Goal: Task Accomplishment & Management: Manage account settings

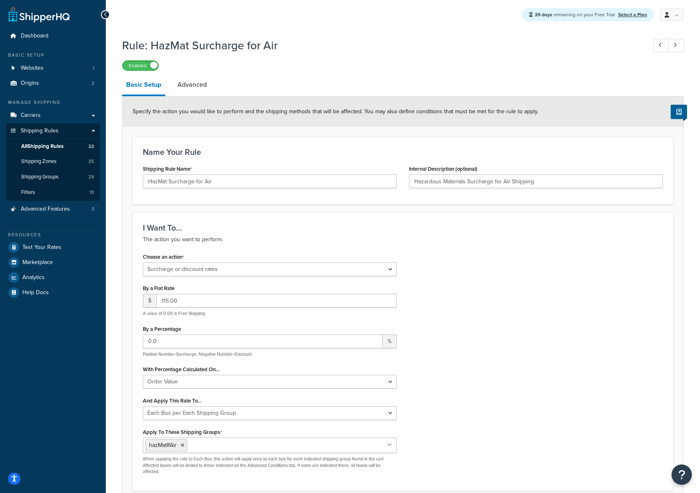
select select "SURCHARGE"
select select "ORDER"
select select "BOX"
click at [54, 147] on span "All Shipping Rules" at bounding box center [42, 146] width 42 height 7
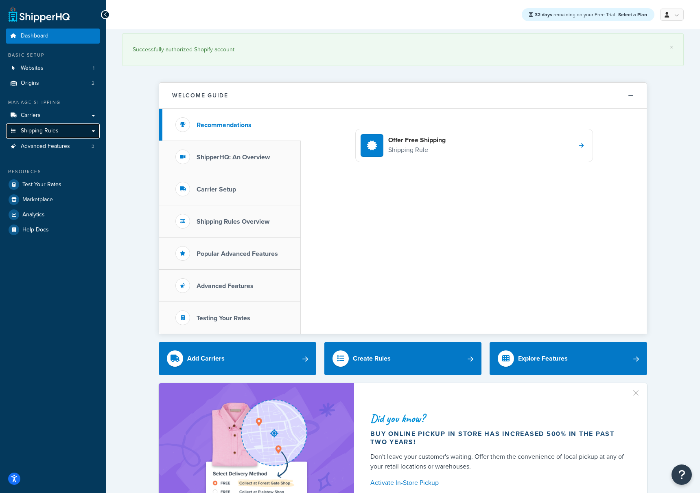
click at [58, 123] on link "Shipping Rules" at bounding box center [53, 130] width 94 height 15
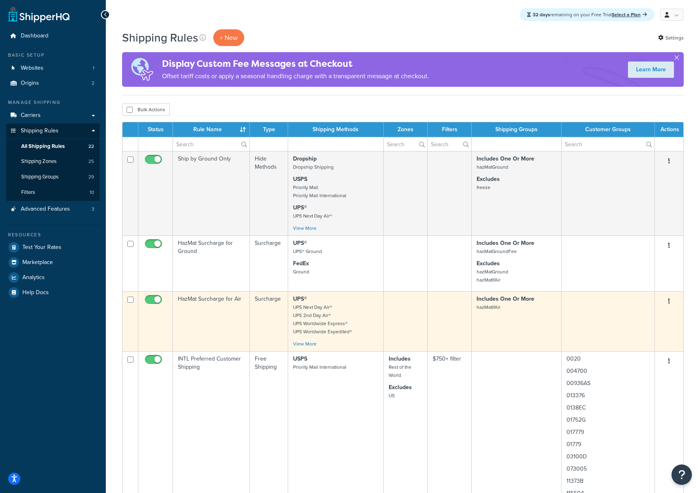
click at [202, 301] on td "HazMat Surcharge for Air" at bounding box center [211, 321] width 77 height 60
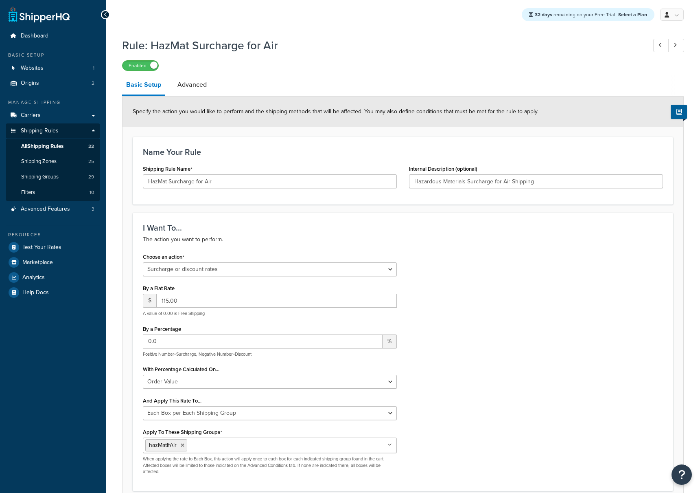
select select "SURCHARGE"
select select "ORDER"
select select "BOX"
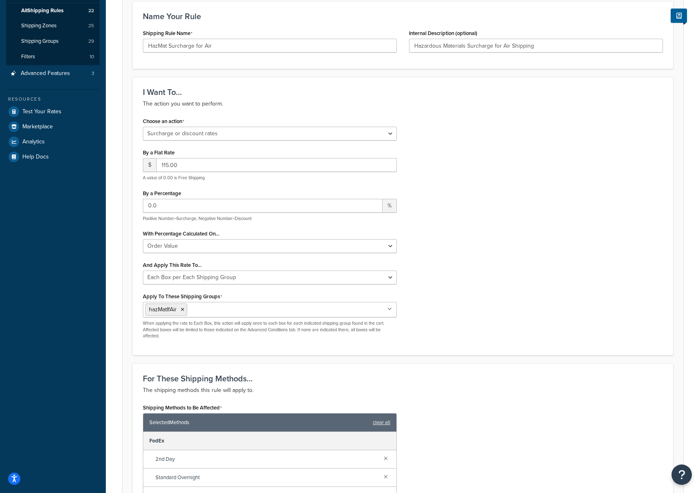
scroll to position [135, 0]
click at [389, 310] on icon at bounding box center [390, 309] width 4 height 5
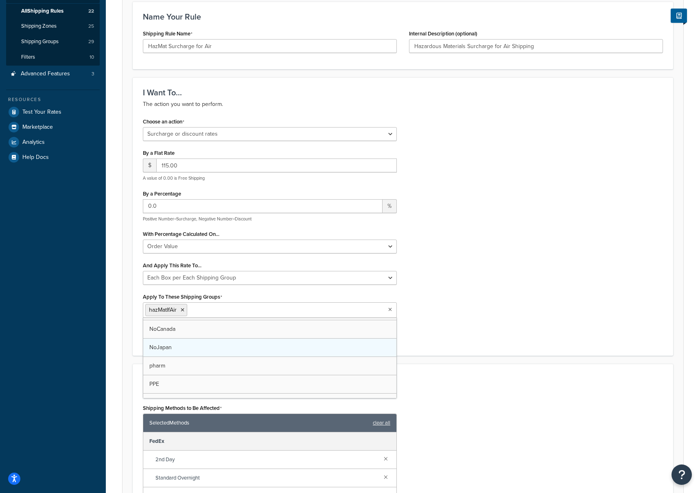
scroll to position [432, 0]
click at [513, 330] on div "Choose an action Choose an action Override Rates Surcharge or discount rates Hi…" at bounding box center [403, 231] width 533 height 230
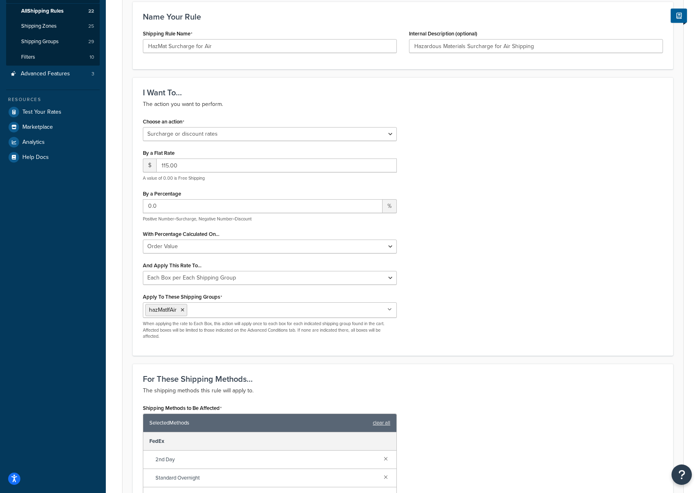
click at [511, 329] on div "Choose an action Choose an action Override Rates Surcharge or discount rates Hi…" at bounding box center [403, 231] width 533 height 230
